Goal: Task Accomplishment & Management: Manage account settings

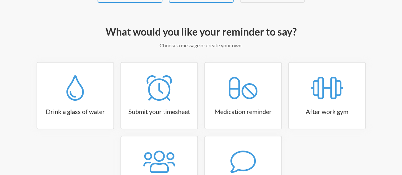
scroll to position [60, 0]
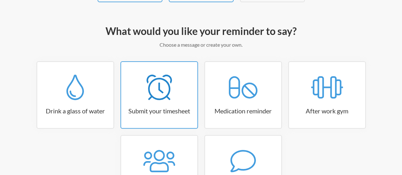
click at [164, 102] on link "Submit your timesheet" at bounding box center [160, 94] width 78 height 67
select select "15:30:00"
select select "true"
select select "16:30:00"
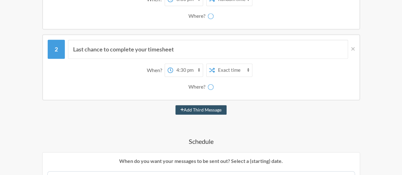
scroll to position [158, 0]
select select "D09ADREPK17"
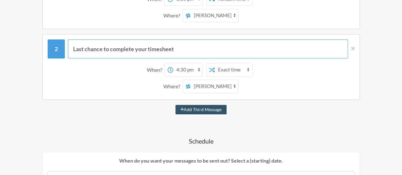
click at [184, 50] on input "Last chance to complete your timesheet" at bounding box center [208, 48] width 280 height 19
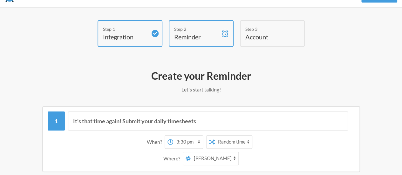
scroll to position [0, 0]
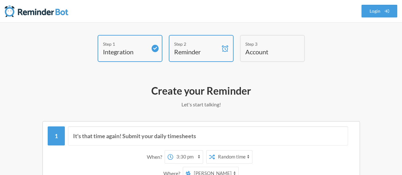
click at [261, 48] on h4 "Account" at bounding box center [268, 51] width 45 height 9
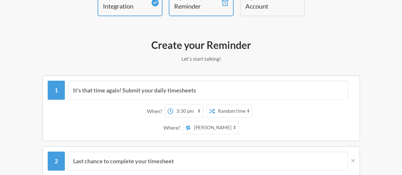
scroll to position [45, 0]
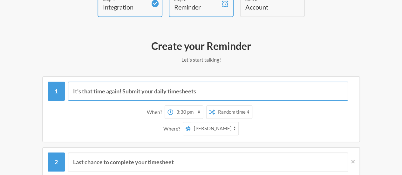
click at [239, 93] on input "It's that time again! Submit your daily timesheets" at bounding box center [208, 91] width 280 height 19
type input "I"
type input "meetings reminder"
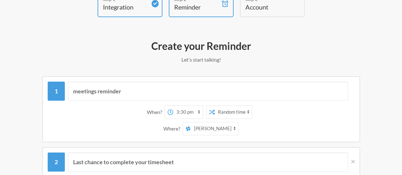
click at [245, 111] on select "Exact time Random time" at bounding box center [233, 112] width 37 height 13
select select "false"
click at [215, 106] on select "Exact time Random time" at bounding box center [233, 112] width 37 height 13
click at [198, 113] on select "12:00 am 12:15 am 12:30 am 12:45 am 1:00 am 1:15 am 1:30 am 1:45 am 2:00 am 2:1…" at bounding box center [188, 112] width 30 height 13
select select "13:30:00"
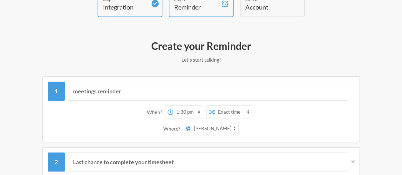
click at [173, 106] on select "12:00 am 12:15 am 12:30 am 12:45 am 1:00 am 1:15 am 1:30 am 1:45 am 2:00 am 2:1…" at bounding box center [188, 112] width 30 height 13
drag, startPoint x: 197, startPoint y: 108, endPoint x: 195, endPoint y: 35, distance: 73.2
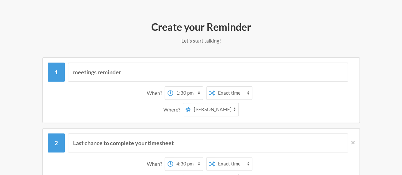
scroll to position [64, 0]
